Goal: Information Seeking & Learning: Find specific fact

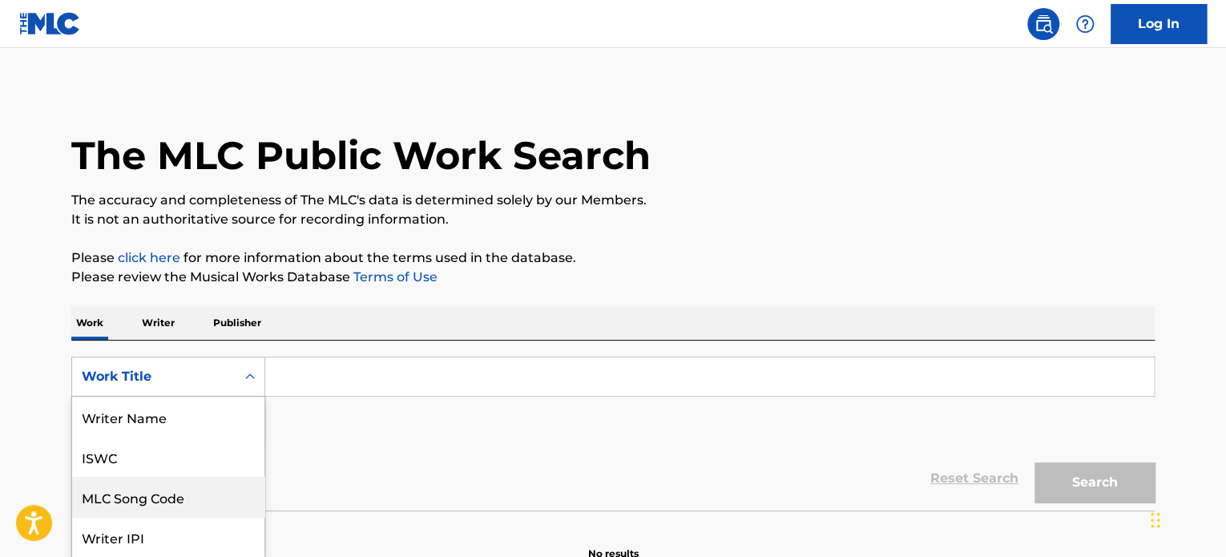
scroll to position [80, 0]
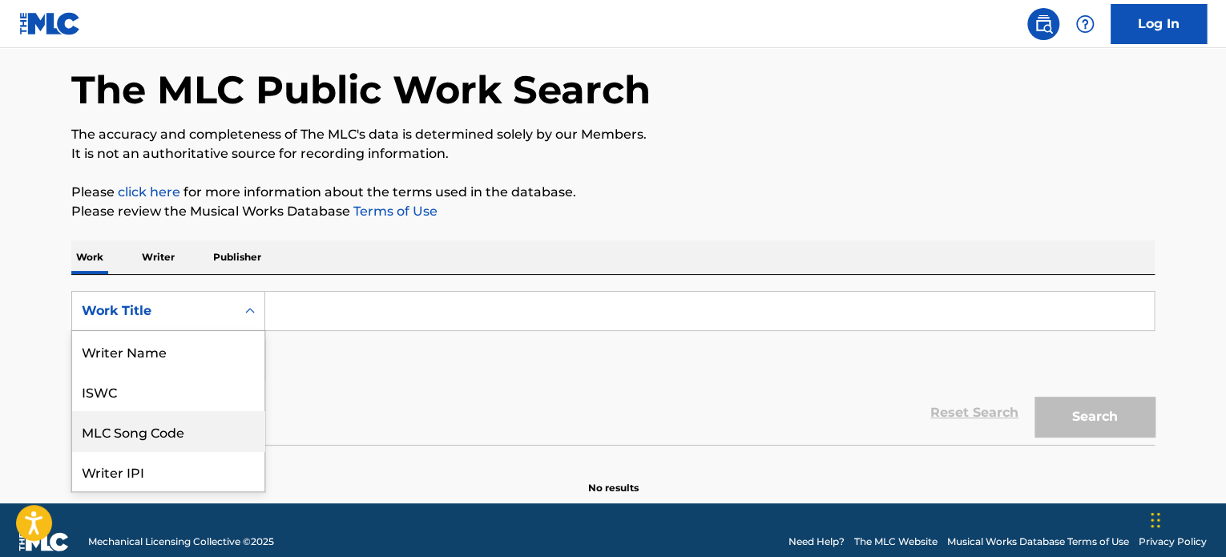
drag, startPoint x: 244, startPoint y: 374, endPoint x: 281, endPoint y: 381, distance: 37.4
click at [246, 331] on div "8 results available. Use Up and Down to choose options, press Enter to select t…" at bounding box center [168, 311] width 194 height 40
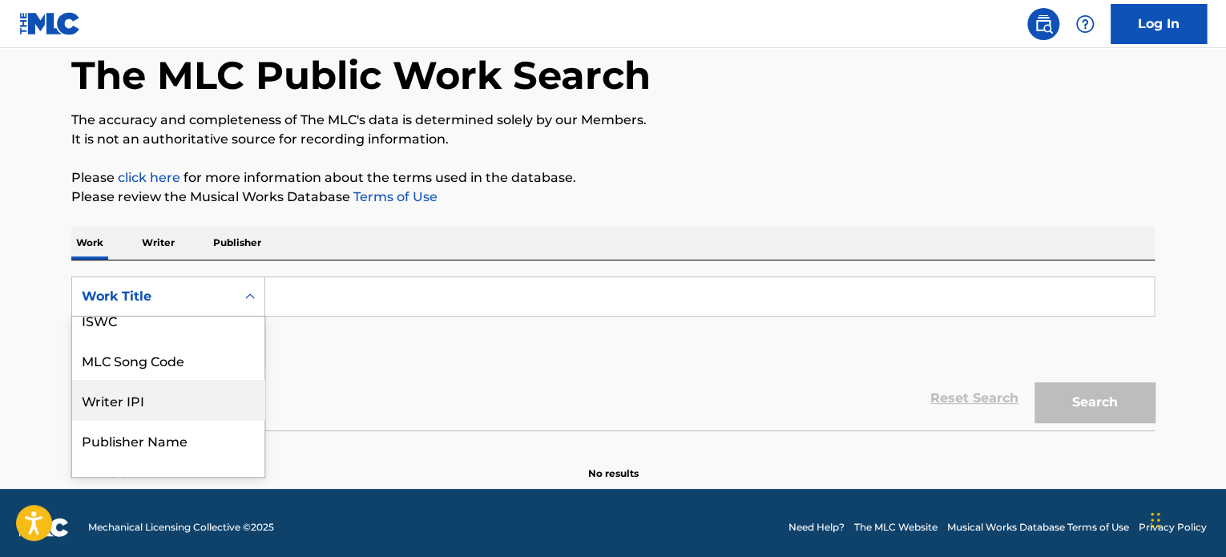
scroll to position [0, 0]
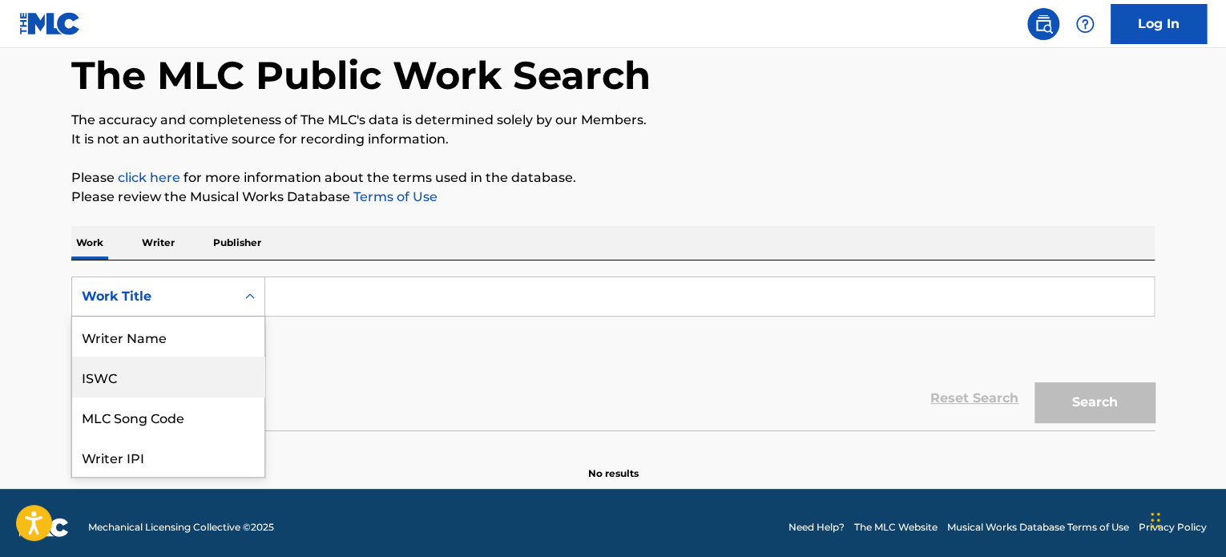
click at [120, 364] on div "ISWC" at bounding box center [168, 377] width 192 height 40
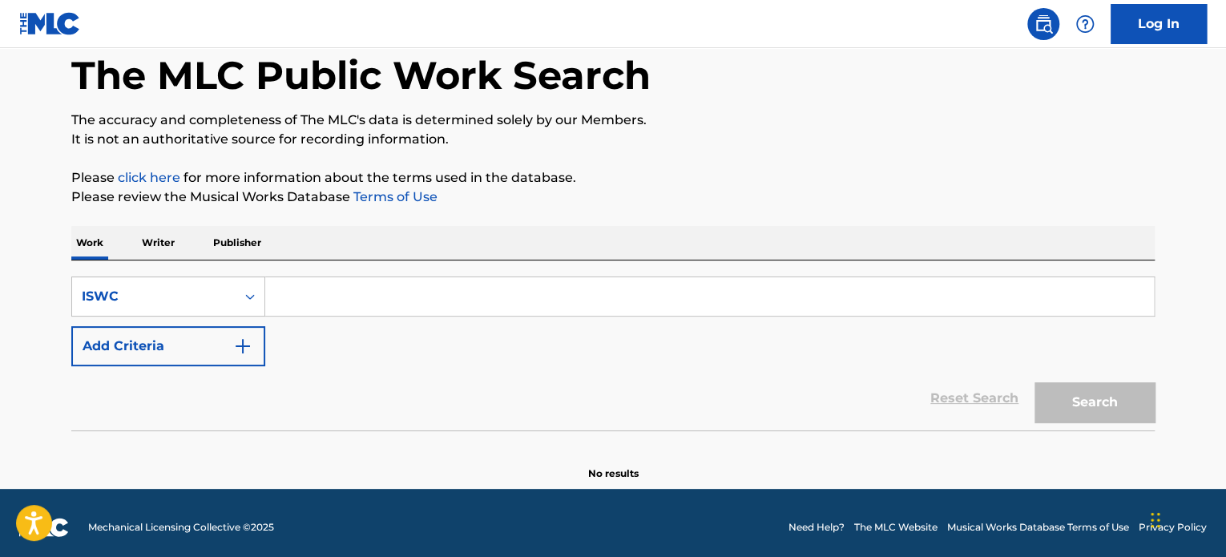
click at [343, 293] on input "Search Form" at bounding box center [709, 296] width 889 height 38
paste input "T9280548290"
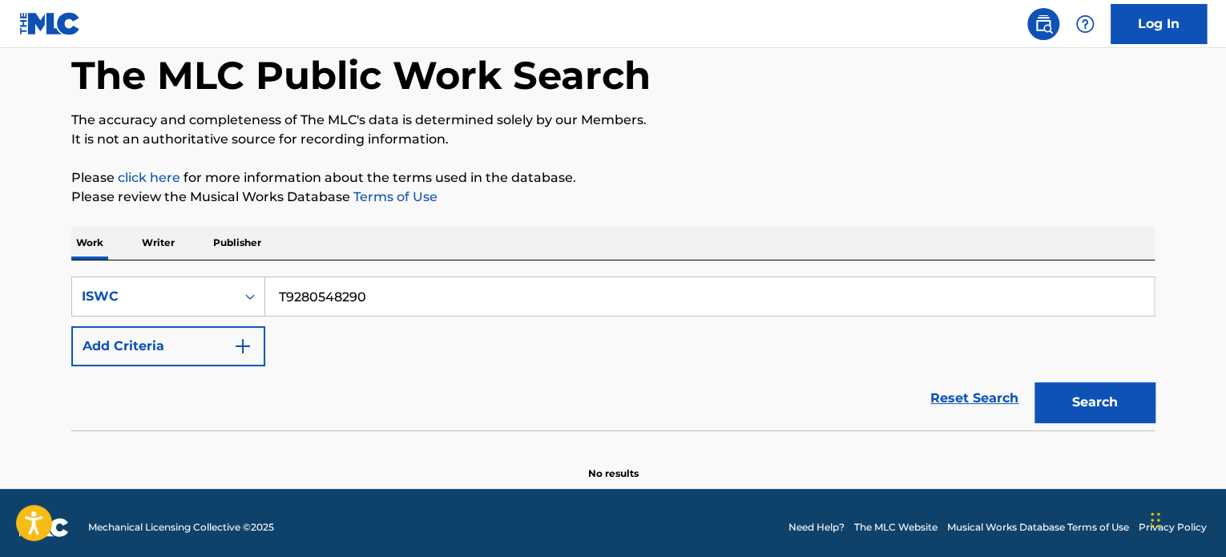
type input "T9280548290"
click at [1035, 382] on button "Search" at bounding box center [1095, 402] width 120 height 40
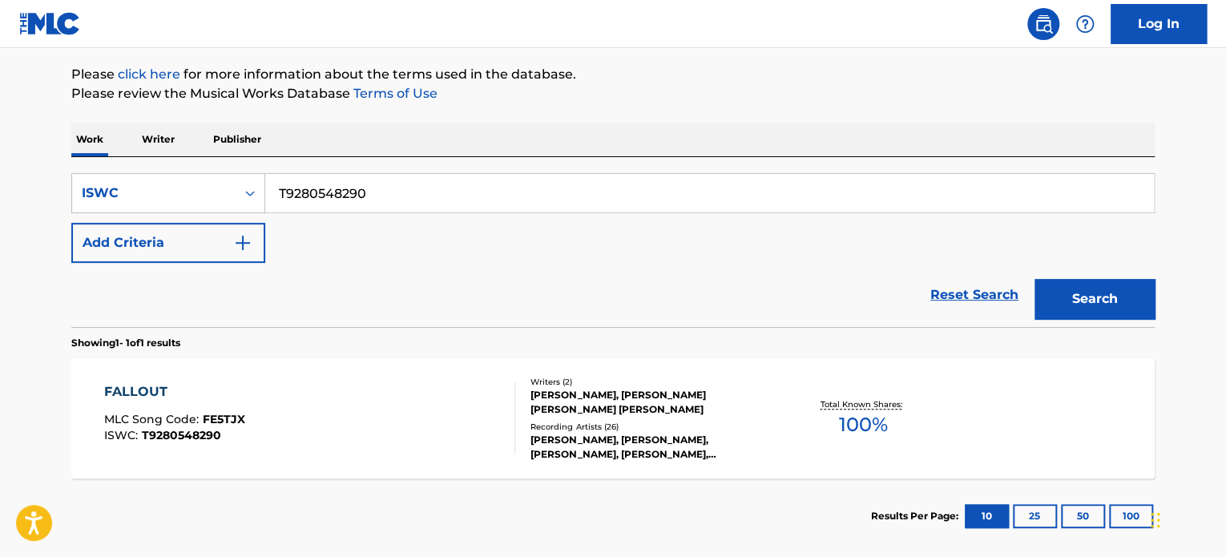
scroll to position [221, 0]
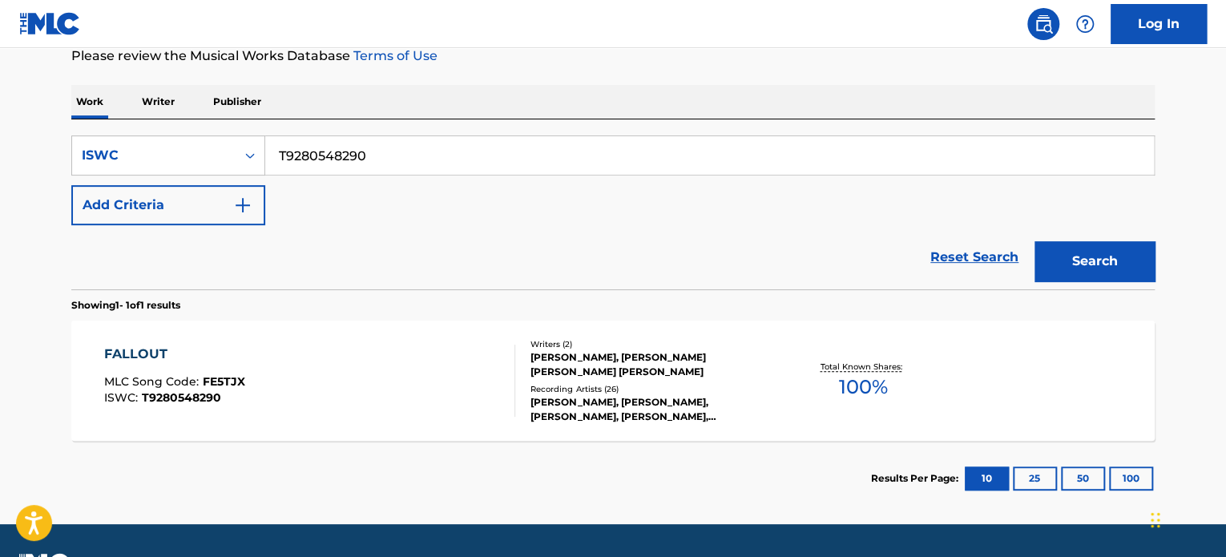
click at [411, 339] on div "FALLOUT MLC Song Code : FE5TJX ISWC : T9280548290 Writers ( 2 ) [PERSON_NAME], …" at bounding box center [612, 381] width 1083 height 120
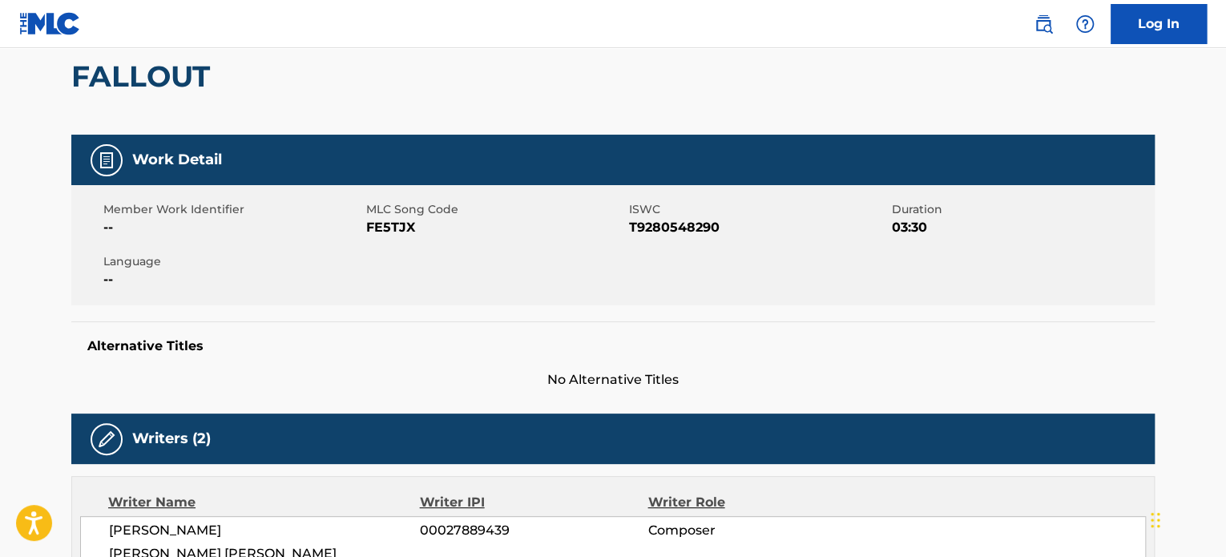
scroll to position [160, 0]
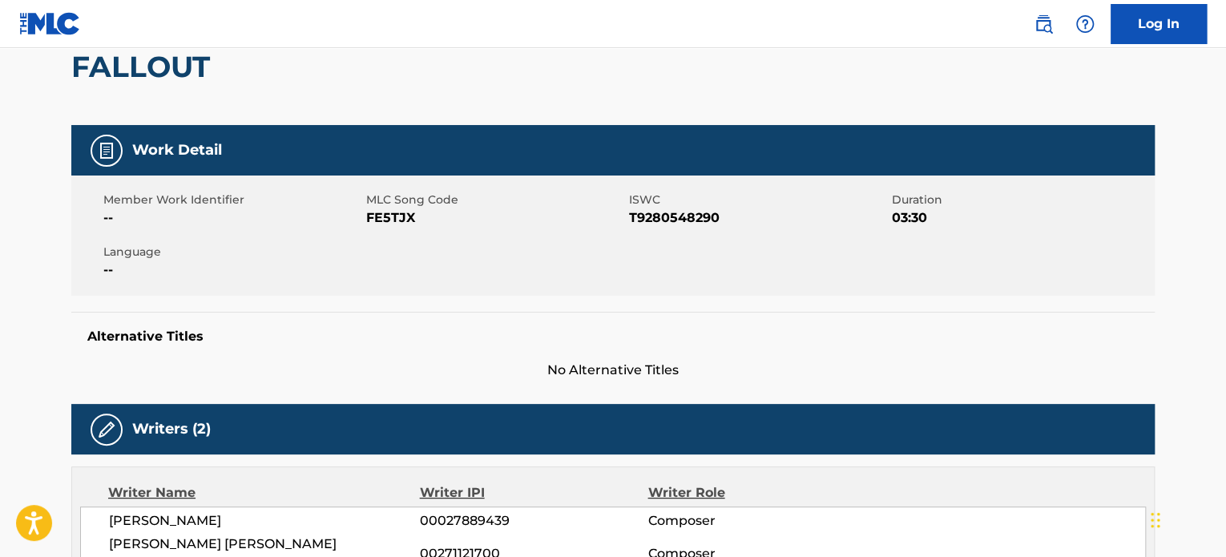
click at [500, 41] on nav "Log In" at bounding box center [613, 24] width 1226 height 48
